Goal: Task Accomplishment & Management: Use online tool/utility

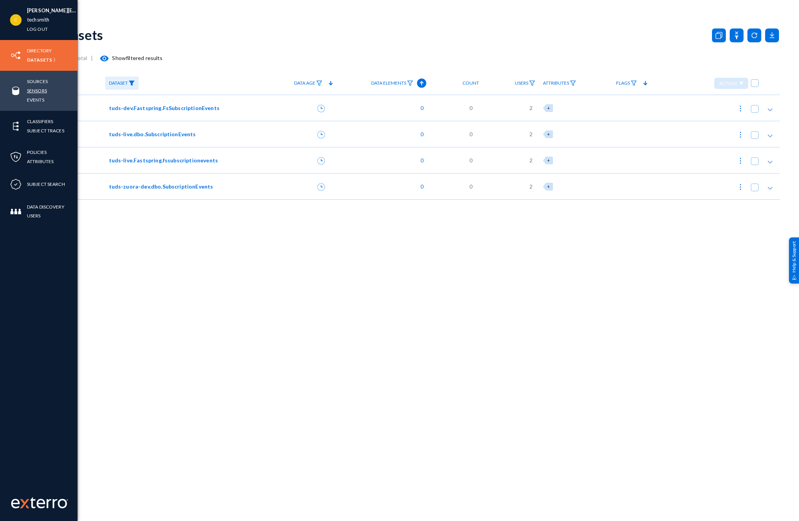
click at [41, 86] on link "Sensors" at bounding box center [37, 90] width 20 height 9
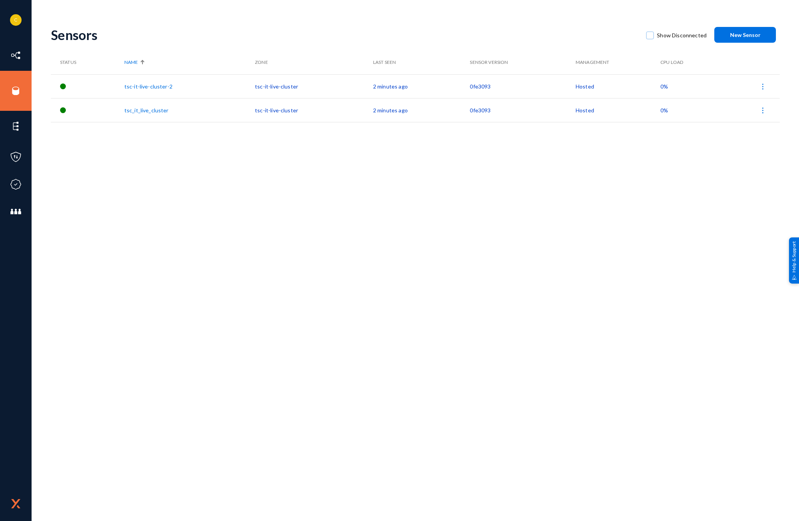
click at [152, 111] on link "tsc_it_live_cluster" at bounding box center [146, 110] width 44 height 7
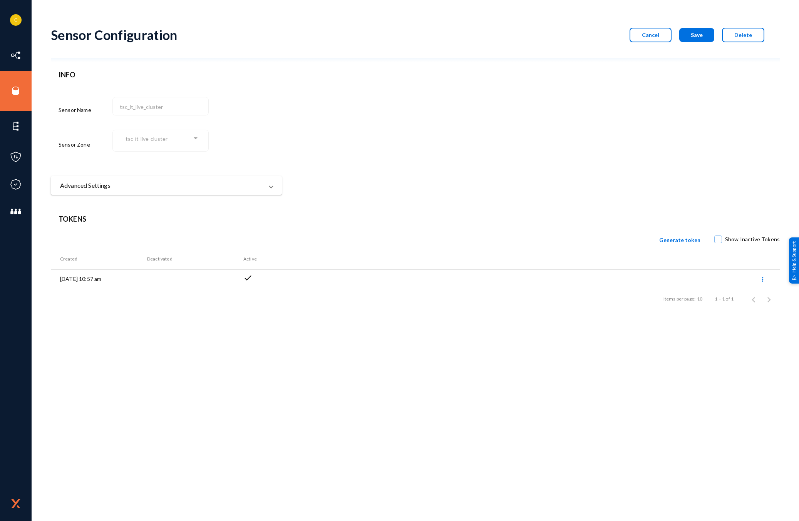
click at [187, 140] on div "tsc-it-live-cluster" at bounding box center [158, 139] width 67 height 7
click at [273, 187] on mat-expansion-panel-header "Advanced Settings" at bounding box center [166, 185] width 231 height 18
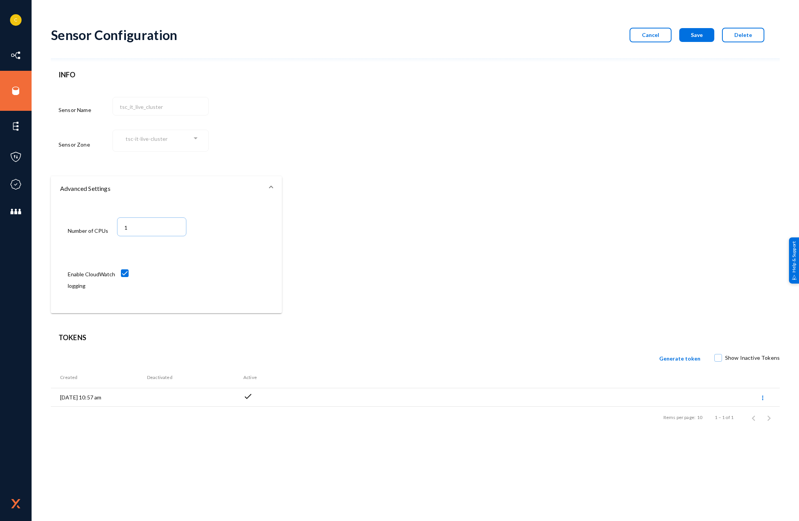
click at [188, 140] on div "tsc-it-live-cluster" at bounding box center [158, 139] width 67 height 7
click at [186, 140] on div "tsc-it-live-cluster" at bounding box center [158, 139] width 67 height 7
click at [271, 192] on span at bounding box center [270, 188] width 3 height 9
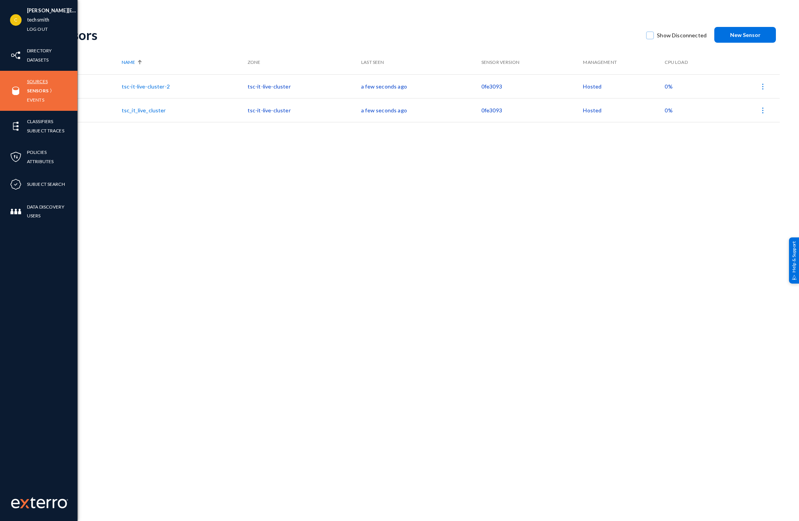
click at [32, 80] on link "Sources" at bounding box center [37, 81] width 21 height 9
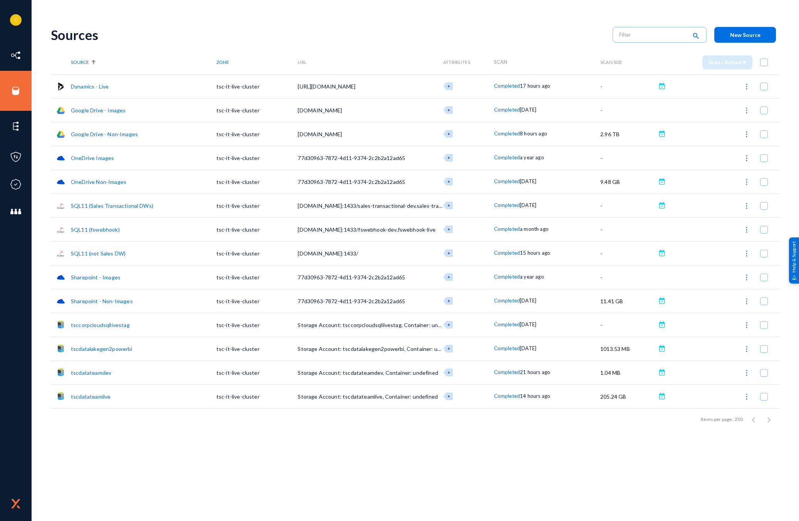
click at [119, 113] on link "Google Drive - Images" at bounding box center [98, 110] width 55 height 7
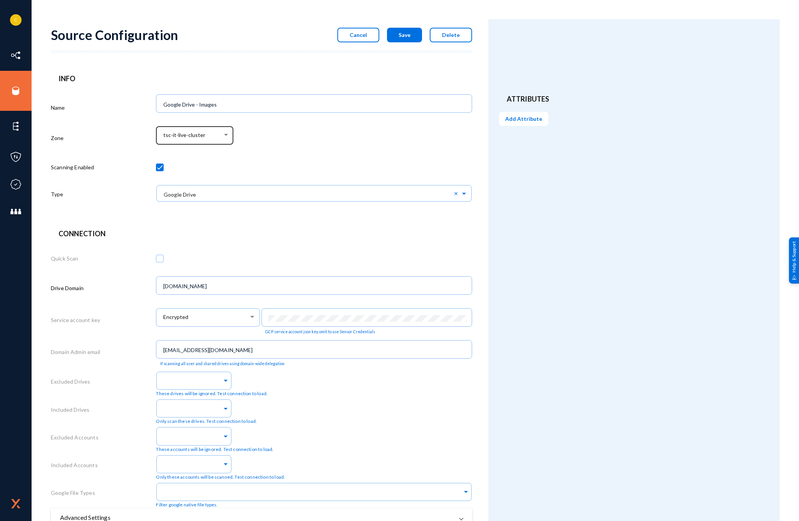
click at [227, 137] on div at bounding box center [226, 135] width 7 height 6
click at [171, 120] on span "sandbox-zone" at bounding box center [196, 119] width 66 height 14
click at [226, 135] on div at bounding box center [226, 135] width 4 height 2
click at [187, 154] on span "tsc-it-live-cluster" at bounding box center [196, 149] width 66 height 14
click at [353, 33] on span "Cancel" at bounding box center [358, 35] width 17 height 7
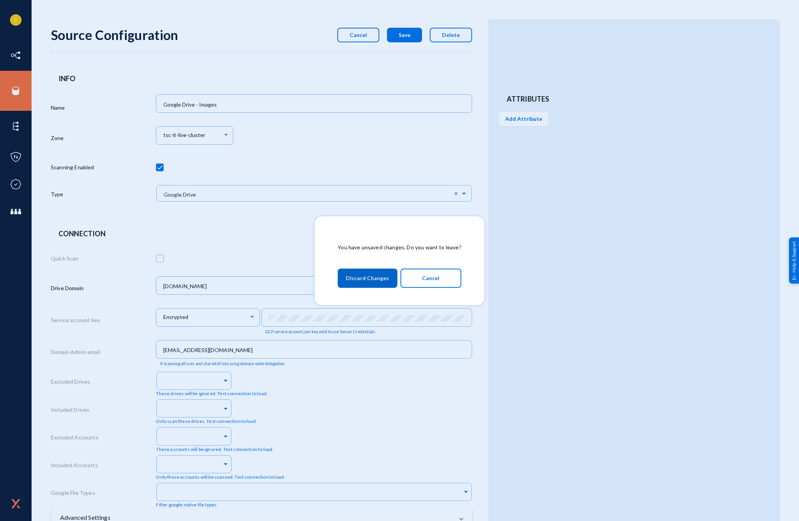
click at [357, 278] on span "Discard Changes" at bounding box center [367, 278] width 43 height 14
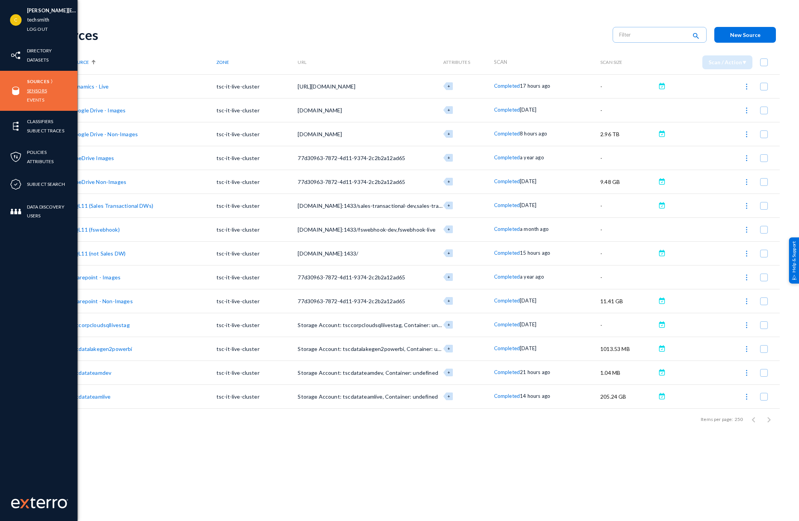
click at [39, 93] on link "Sensors" at bounding box center [37, 90] width 20 height 9
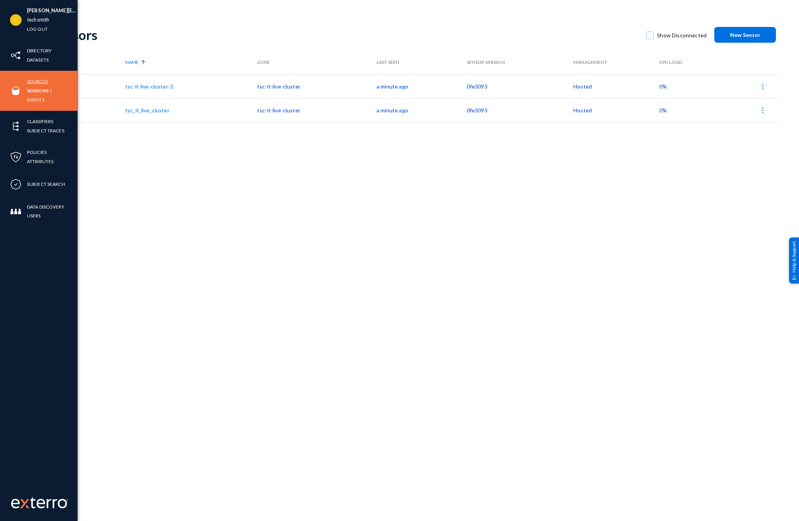
click at [44, 81] on link "Sources" at bounding box center [37, 81] width 21 height 9
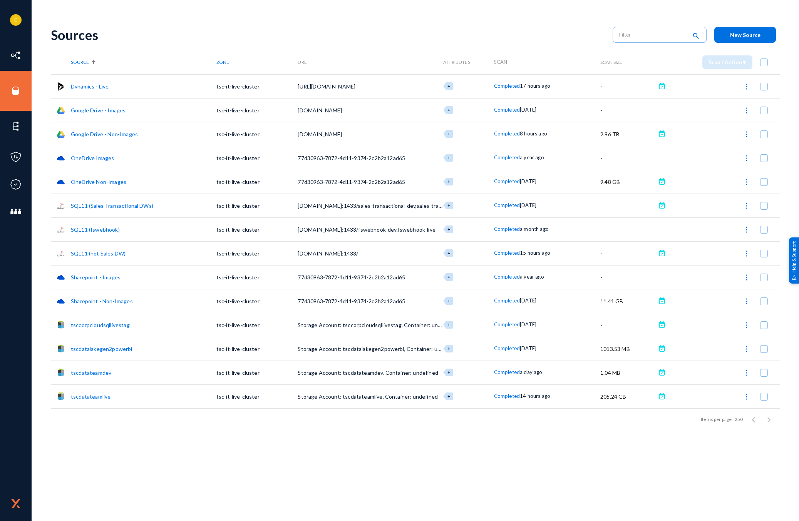
click at [94, 111] on link "Google Drive - Images" at bounding box center [98, 110] width 55 height 7
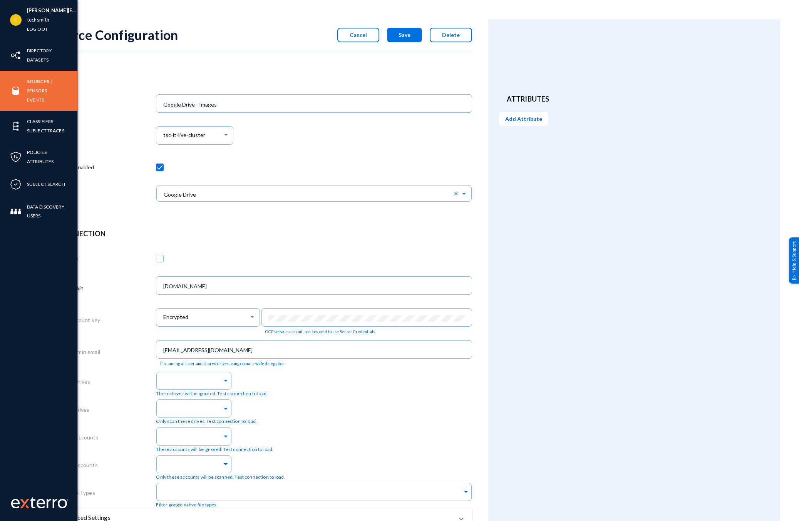
click at [36, 89] on link "Sensors" at bounding box center [37, 90] width 20 height 9
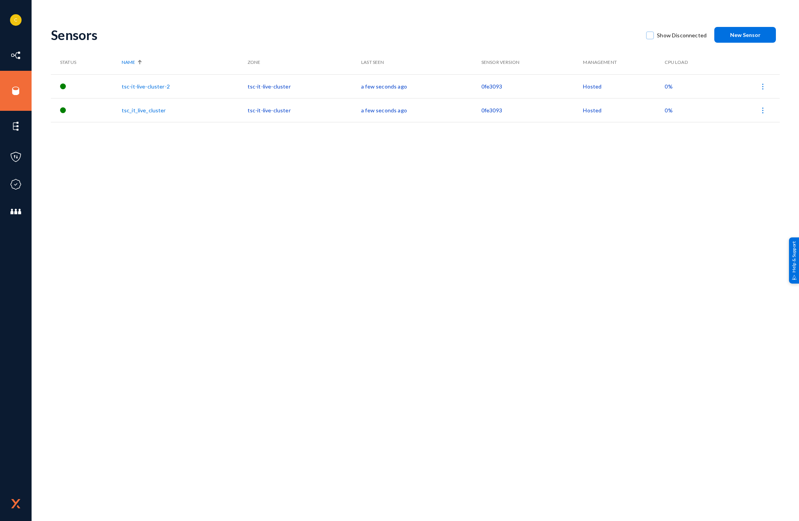
click at [738, 36] on span "New Sensor" at bounding box center [745, 35] width 30 height 7
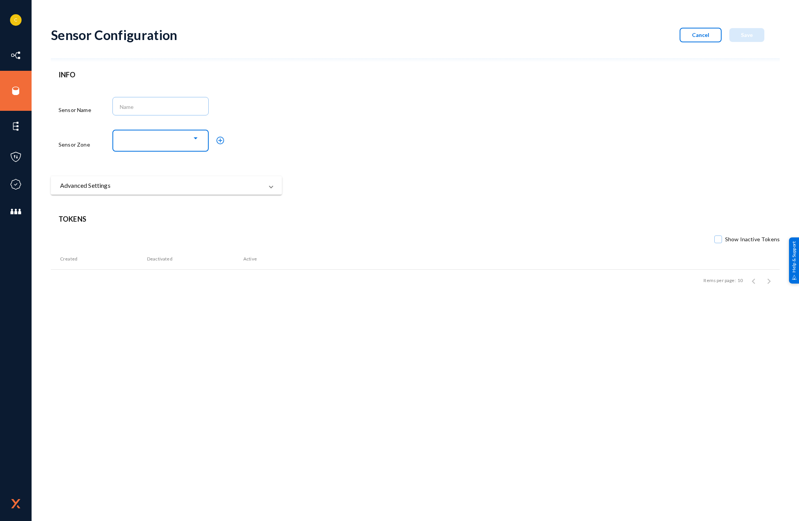
click at [191, 142] on div at bounding box center [158, 139] width 67 height 7
click at [307, 121] on div at bounding box center [399, 260] width 799 height 521
click at [221, 137] on mat-icon "add_circle_outline" at bounding box center [220, 140] width 9 height 9
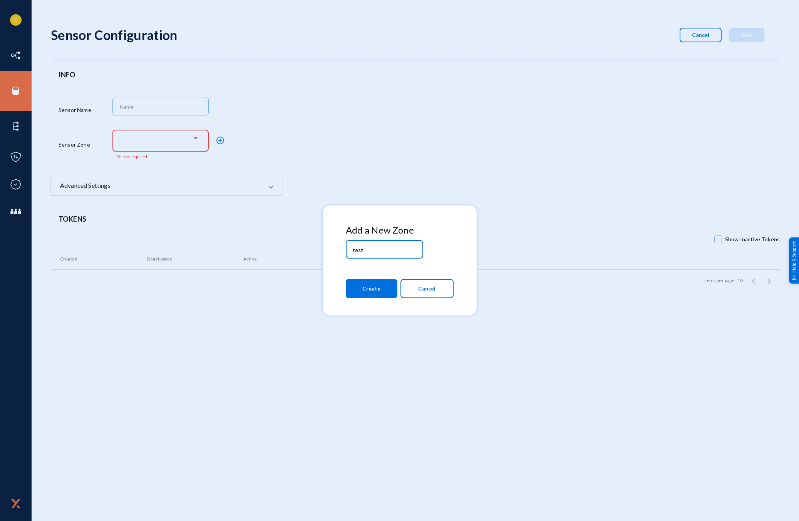
type input "test"
click at [387, 289] on button "Create" at bounding box center [372, 288] width 52 height 19
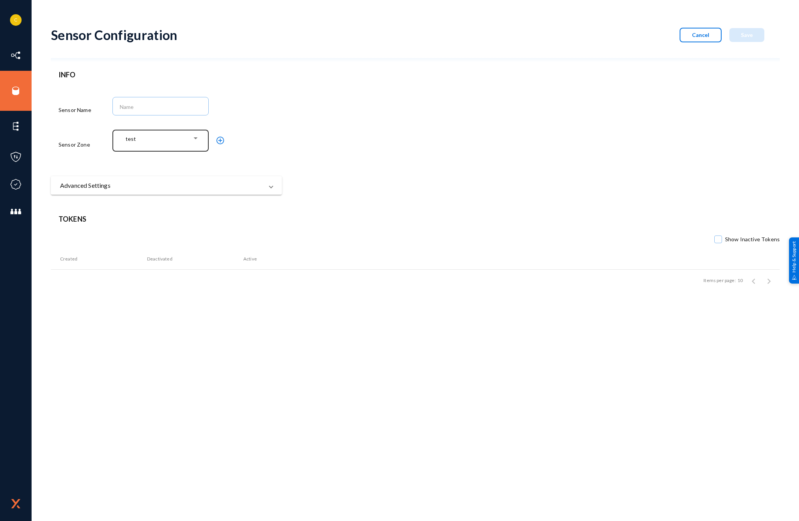
click at [192, 138] on div at bounding box center [195, 139] width 7 height 6
click at [239, 108] on div at bounding box center [399, 260] width 799 height 521
click at [128, 105] on input at bounding box center [162, 107] width 85 height 7
type input "test"
click at [262, 124] on div "test" at bounding box center [193, 109] width 162 height 29
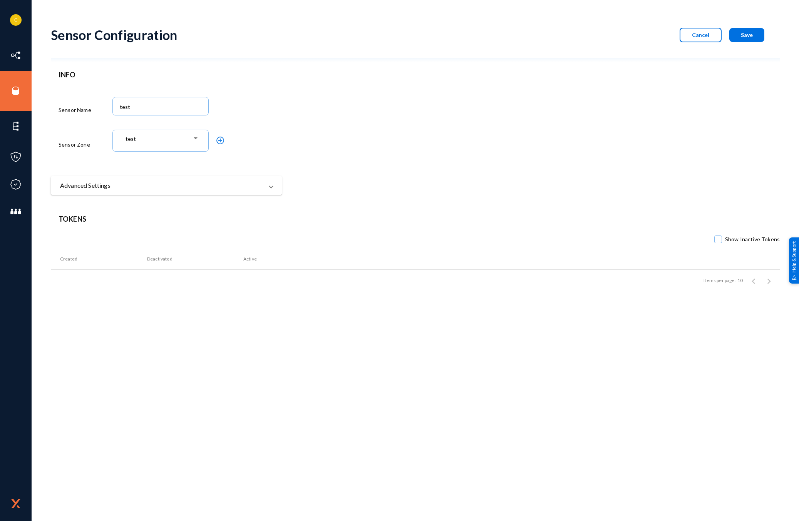
click at [260, 193] on mat-expansion-panel-header "Advanced Settings" at bounding box center [166, 185] width 231 height 18
click at [374, 199] on form "Sensor Configuration Cancel Save INFO Sensor Name test Sensor Zone test add_cir…" at bounding box center [415, 166] width 729 height 294
click at [569, 327] on div "Sensor Configuration Cancel Save INFO Sensor Name test Sensor Zone test add_cir…" at bounding box center [415, 214] width 729 height 391
click at [268, 187] on span "Advanced Settings" at bounding box center [164, 188] width 209 height 9
click at [754, 37] on button "Save" at bounding box center [746, 35] width 35 height 14
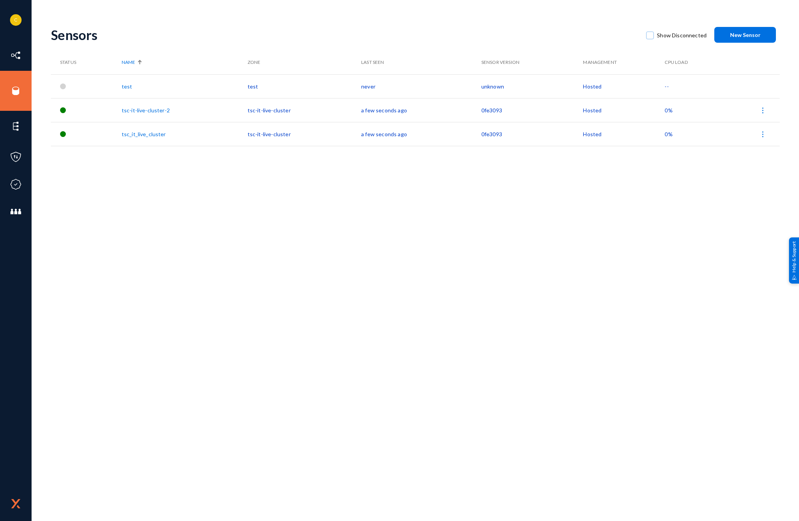
click at [130, 85] on link "test" at bounding box center [127, 86] width 11 height 7
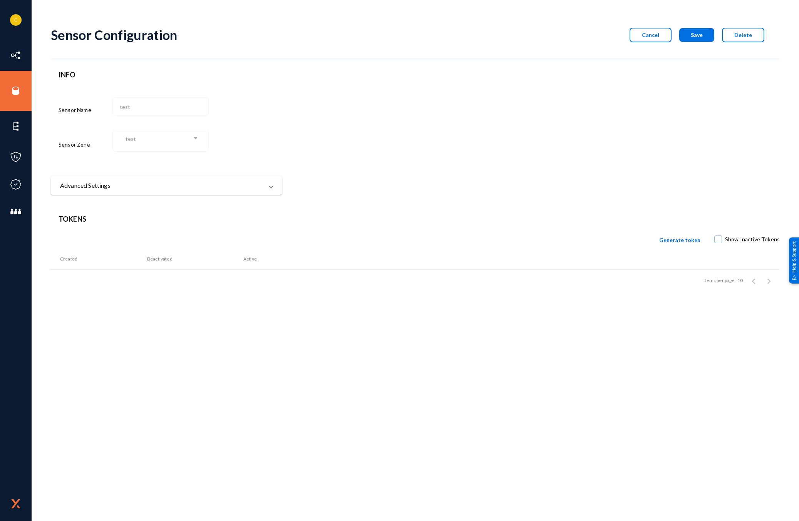
click at [202, 189] on mat-panel-title "Advanced Settings" at bounding box center [161, 185] width 203 height 9
drag, startPoint x: 409, startPoint y: 239, endPoint x: 443, endPoint y: 218, distance: 40.2
click at [409, 238] on form "Sensor Configuration Cancel Save Delete INFO Sensor Name test Sensor Zone test …" at bounding box center [415, 166] width 729 height 294
click at [767, 38] on div "Sensor Configuration Cancel Save Delete" at bounding box center [415, 40] width 729 height 43
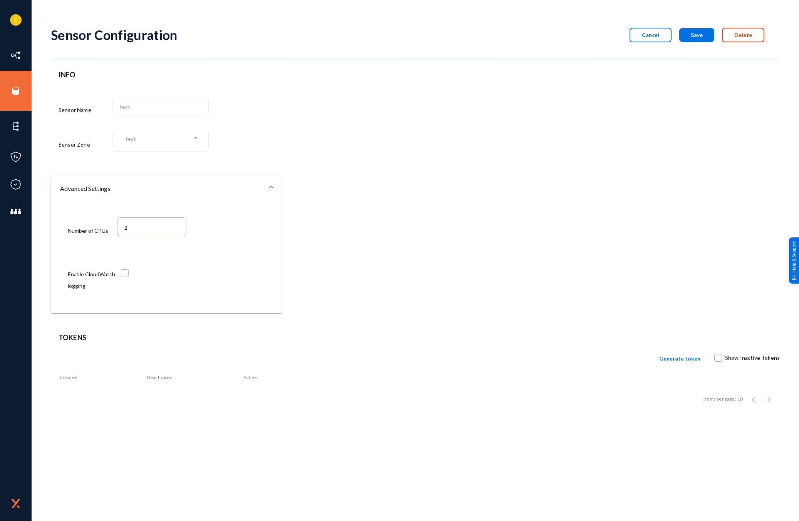
click at [755, 40] on button "Delete" at bounding box center [743, 35] width 42 height 15
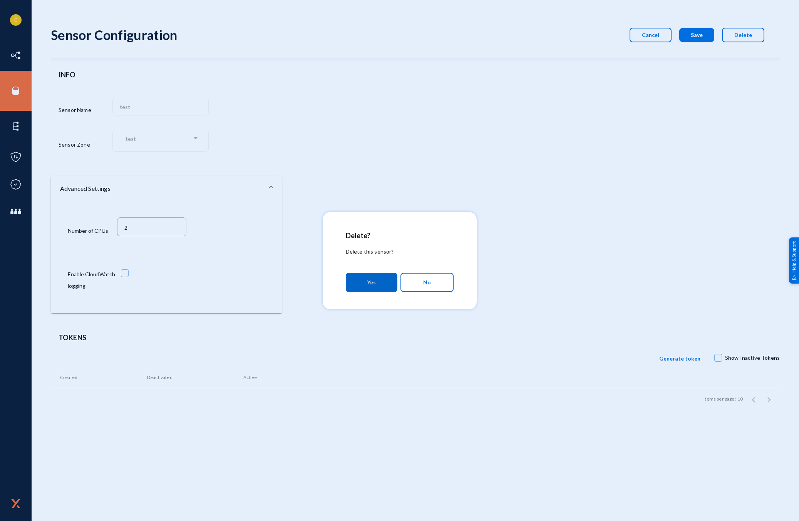
click at [428, 278] on span "No" at bounding box center [427, 282] width 8 height 13
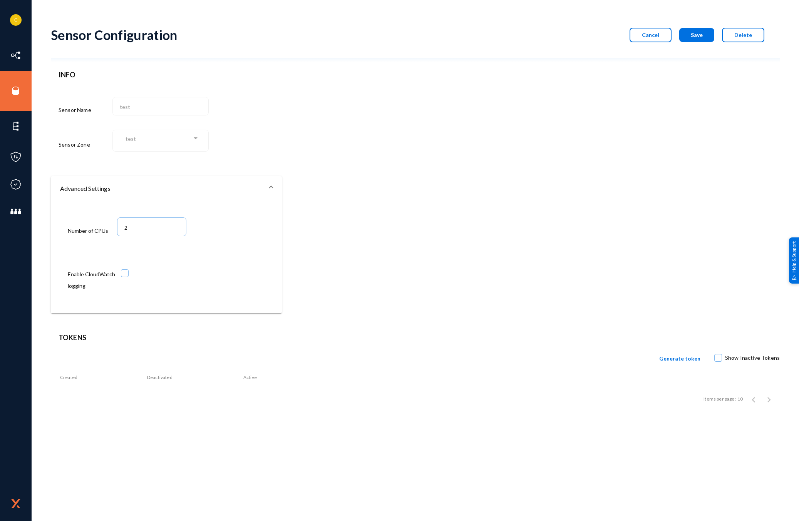
click at [159, 144] on mat-select "test" at bounding box center [162, 142] width 85 height 10
click at [431, 157] on form "Sensor Configuration Cancel Save Delete INFO Sensor Name test Sensor Zone test …" at bounding box center [415, 166] width 729 height 294
click at [745, 37] on span "Delete" at bounding box center [743, 35] width 18 height 7
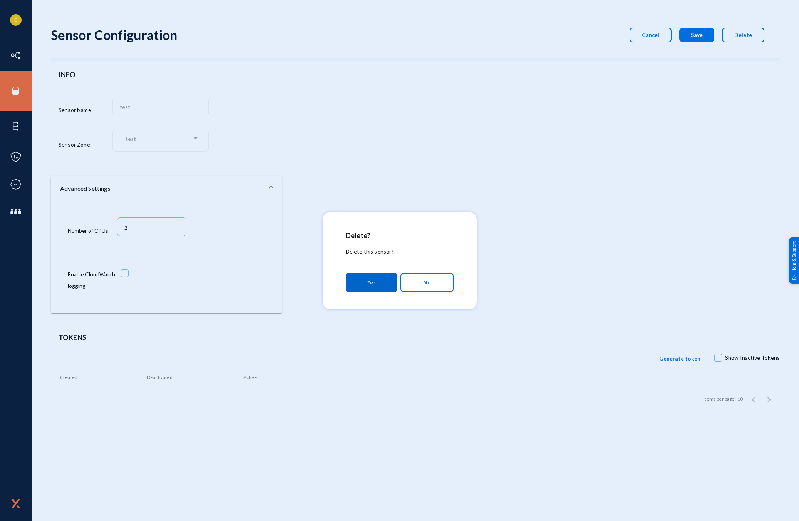
click at [376, 283] on button "Yes" at bounding box center [372, 282] width 52 height 19
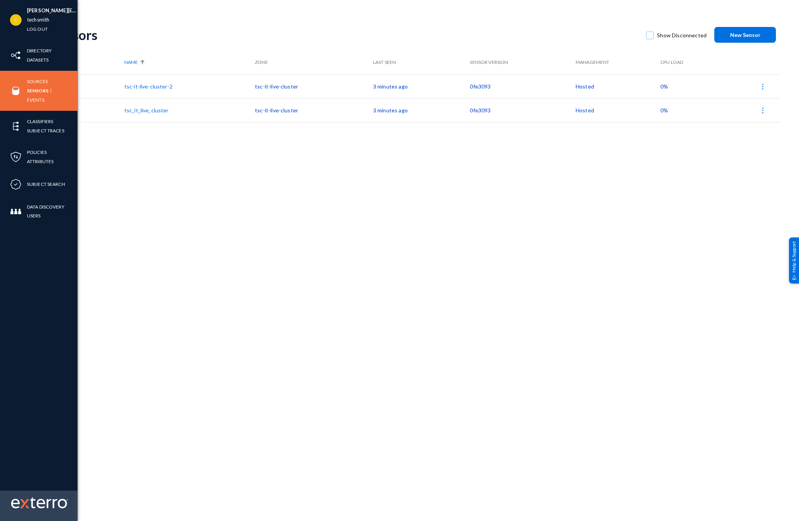
click at [28, 502] on img at bounding box center [24, 503] width 9 height 9
